Goal: Transaction & Acquisition: Purchase product/service

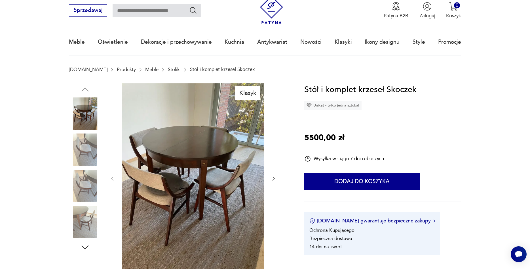
scroll to position [29, 0]
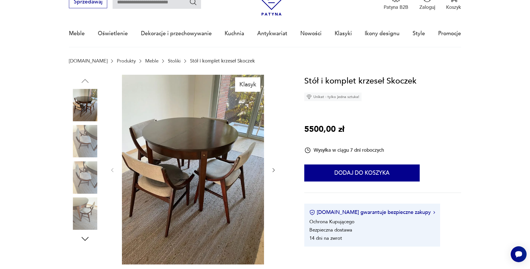
click at [274, 171] on icon "button" at bounding box center [274, 170] width 6 height 6
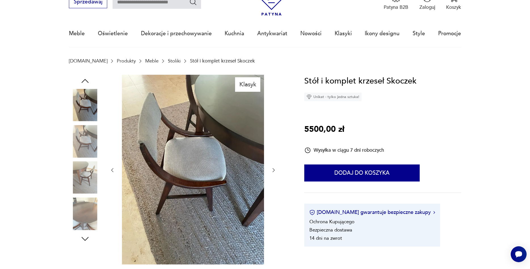
click at [274, 171] on icon "button" at bounding box center [274, 170] width 6 height 6
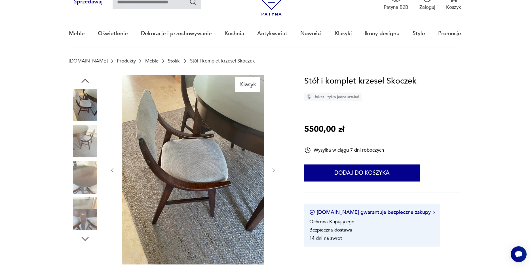
click at [274, 171] on icon "button" at bounding box center [274, 170] width 6 height 6
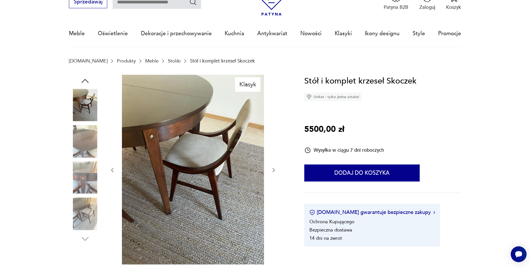
click at [274, 171] on icon "button" at bounding box center [274, 170] width 6 height 6
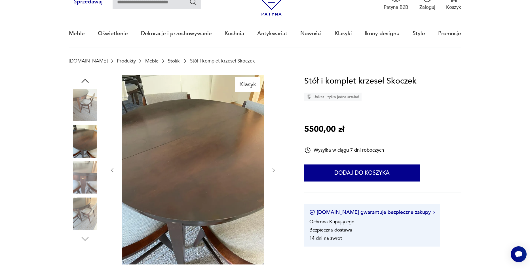
click at [274, 171] on icon "button" at bounding box center [274, 170] width 6 height 6
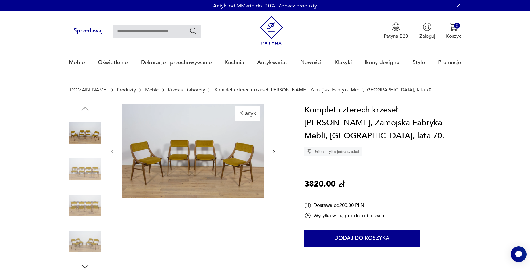
click at [197, 159] on img at bounding box center [193, 151] width 142 height 95
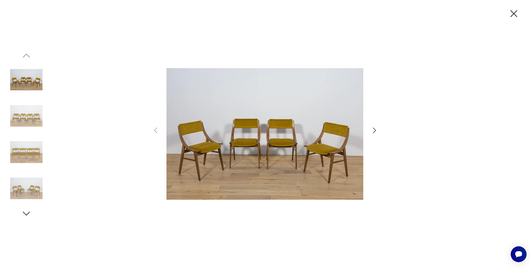
click at [374, 130] on icon "button" at bounding box center [375, 130] width 8 height 8
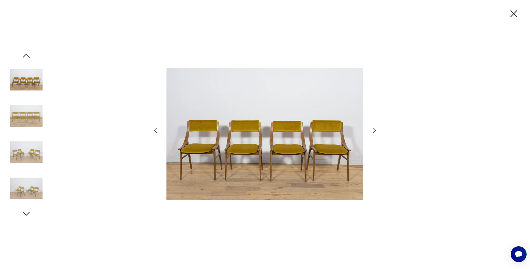
click at [374, 130] on icon "button" at bounding box center [375, 130] width 8 height 8
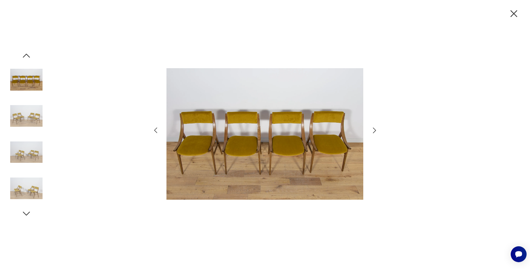
click at [374, 130] on icon "button" at bounding box center [375, 130] width 8 height 8
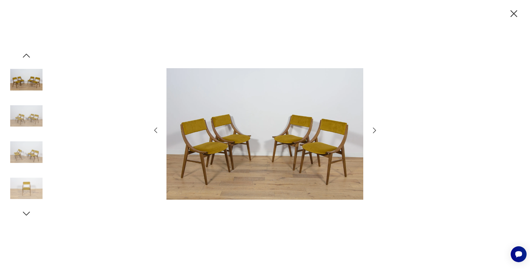
click at [374, 130] on icon "button" at bounding box center [375, 130] width 8 height 8
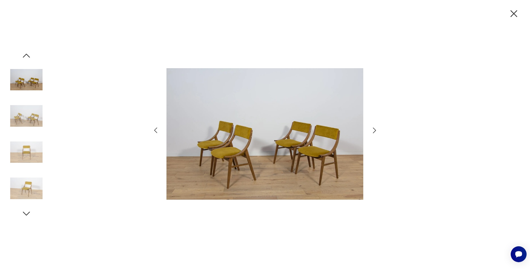
click at [374, 130] on icon "button" at bounding box center [375, 130] width 8 height 8
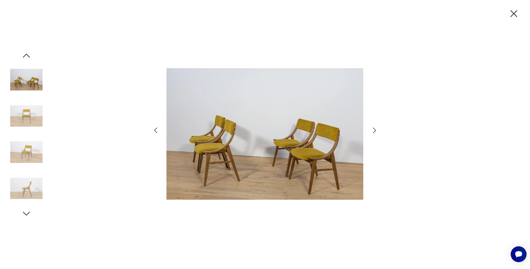
click at [374, 130] on icon "button" at bounding box center [375, 130] width 8 height 8
